Goal: Unclear

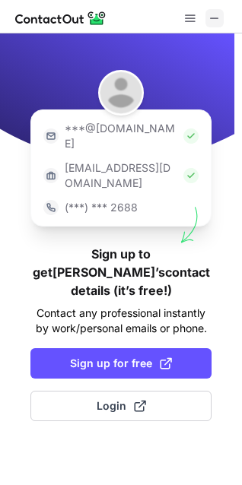
click at [206, 22] on button at bounding box center [214, 18] width 18 height 18
